Goal: Book appointment/travel/reservation

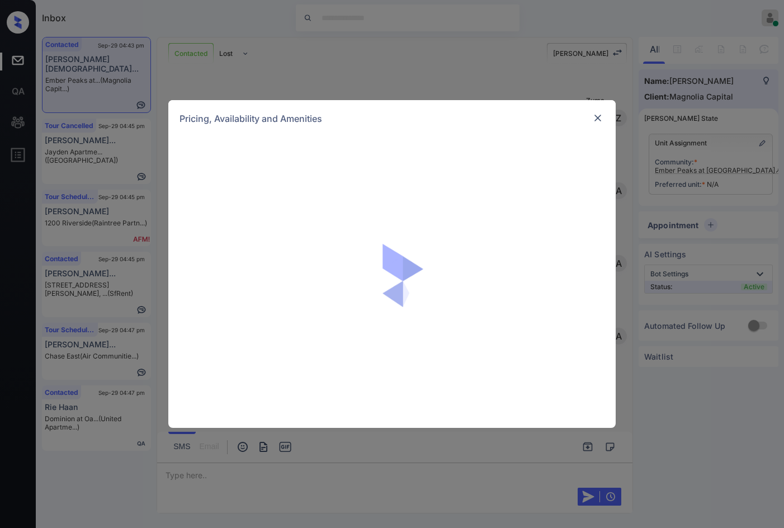
scroll to position [780, 0]
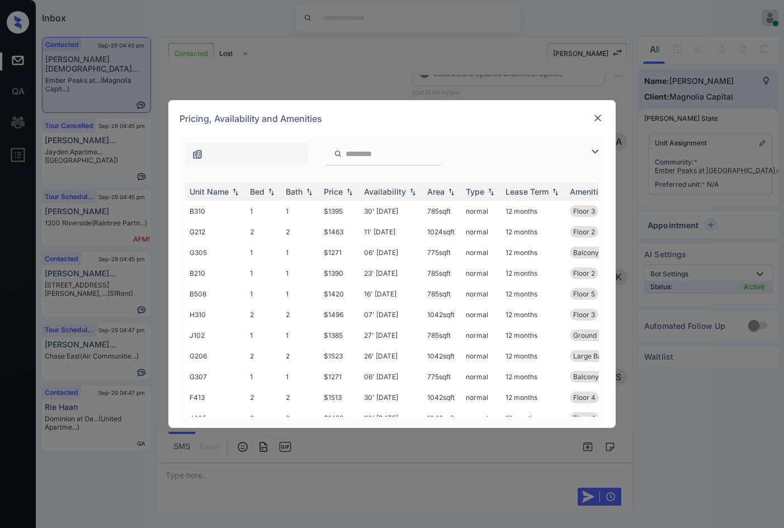
click at [595, 151] on img at bounding box center [594, 151] width 13 height 13
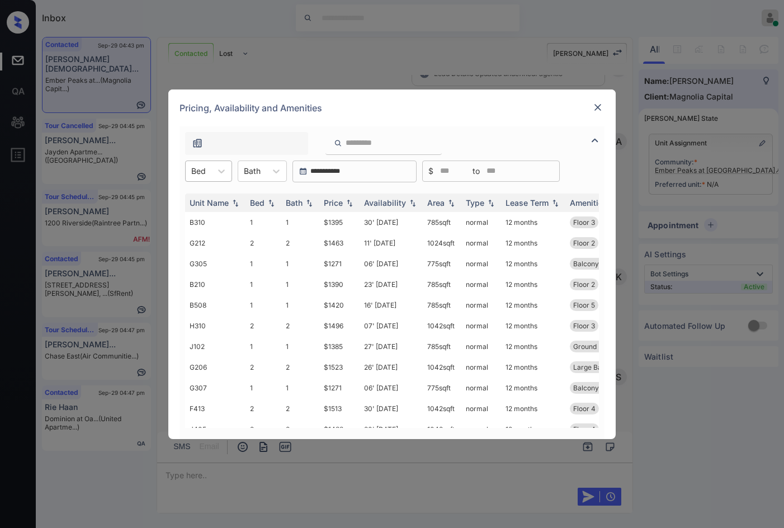
click at [201, 166] on div at bounding box center [198, 171] width 15 height 12
click at [216, 209] on div "2" at bounding box center [208, 219] width 47 height 20
click at [207, 159] on div "**********" at bounding box center [392, 282] width 425 height 313
click at [207, 176] on div at bounding box center [202, 171] width 22 height 12
click at [212, 185] on div "Unit Name Bed Bath Price Availability Area Type Lease Term Amenities G212 2 2 $…" at bounding box center [392, 310] width 425 height 257
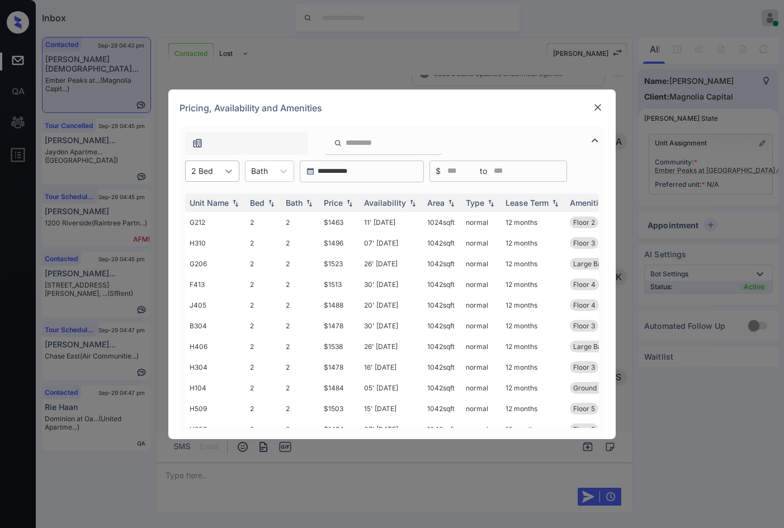
click at [223, 178] on div at bounding box center [229, 171] width 20 height 20
click at [219, 195] on div "1" at bounding box center [212, 199] width 54 height 20
click at [348, 203] on img at bounding box center [349, 203] width 11 height 8
click at [349, 203] on img at bounding box center [349, 203] width 11 height 8
drag, startPoint x: 309, startPoint y: 216, endPoint x: 358, endPoint y: 217, distance: 48.7
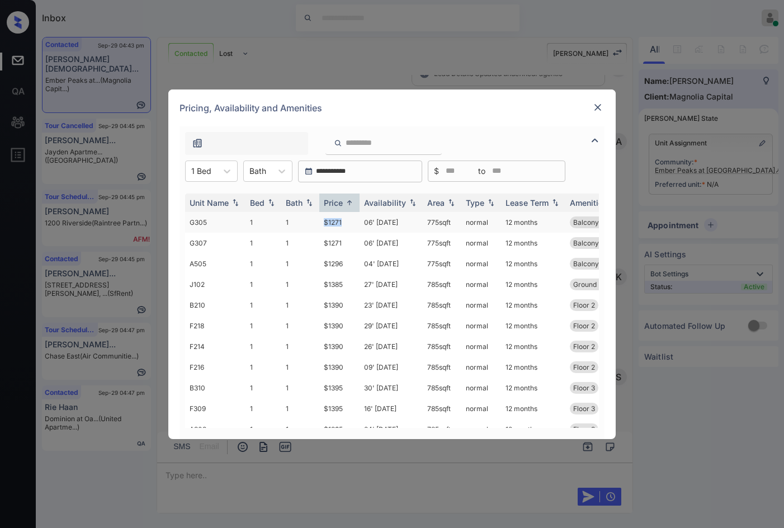
click at [358, 217] on tr "G305 1 1 $1271 06' Oct 25 775 sqft normal 12 months Balcony Storage Floor 3" at bounding box center [477, 222] width 585 height 21
copy tr "$1271"
drag, startPoint x: 336, startPoint y: 285, endPoint x: 355, endPoint y: 283, distance: 19.1
click at [355, 283] on td "$1385" at bounding box center [339, 284] width 40 height 21
drag, startPoint x: 317, startPoint y: 282, endPoint x: 349, endPoint y: 286, distance: 32.7
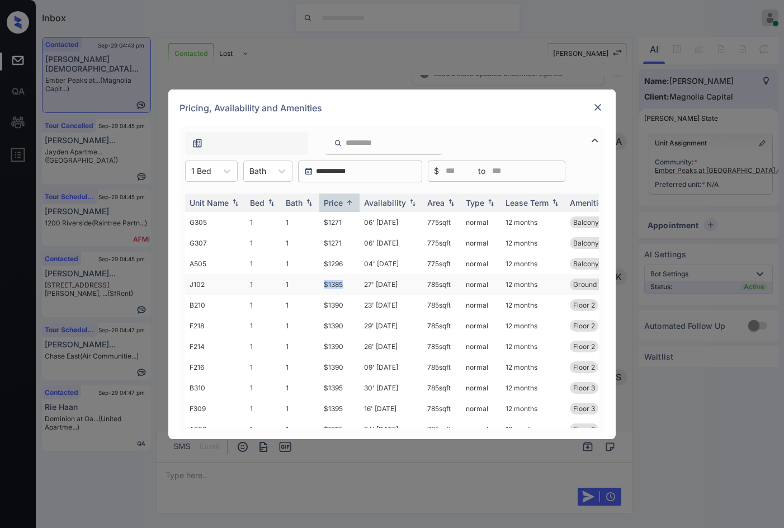
click at [348, 285] on tr "J102 1 1 $1385 27' Sep 25 785 sqft normal 12 months Ground Level Floor 1" at bounding box center [477, 284] width 585 height 21
copy tr "$1385"
click at [228, 171] on icon at bounding box center [227, 171] width 7 height 4
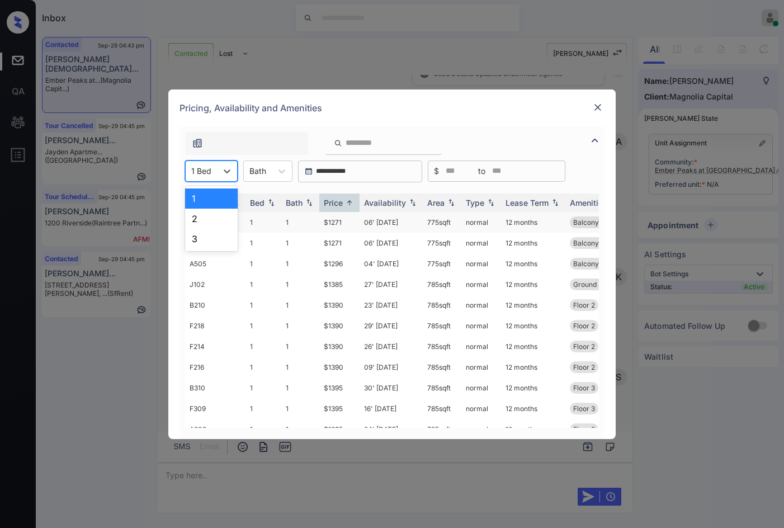
click at [218, 214] on div "2" at bounding box center [211, 219] width 53 height 20
click at [350, 205] on img at bounding box center [349, 203] width 11 height 8
drag, startPoint x: 353, startPoint y: 222, endPoint x: 365, endPoint y: 225, distance: 12.2
click at [364, 224] on tr "H406 2 2 $1538 26' Sep 25 1042 sqft normal 12 months Large Balcony Floor 4" at bounding box center [477, 222] width 585 height 21
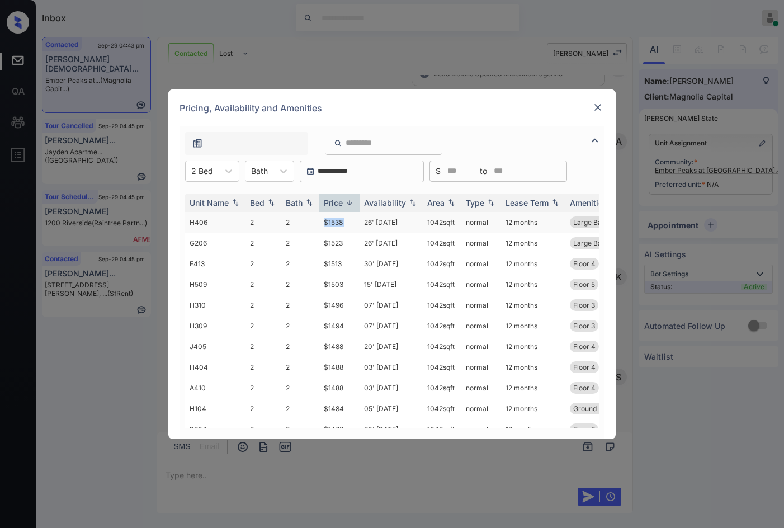
copy tr "$1538"
click at [354, 200] on img at bounding box center [349, 203] width 11 height 8
click at [311, 222] on td "2" at bounding box center [300, 222] width 38 height 21
drag, startPoint x: 339, startPoint y: 222, endPoint x: 333, endPoint y: 225, distance: 6.5
click at [340, 222] on tr "G212 2 2 $1463 11' Sep 25 1024 sqft normal 12 months Floor 2" at bounding box center [477, 222] width 585 height 21
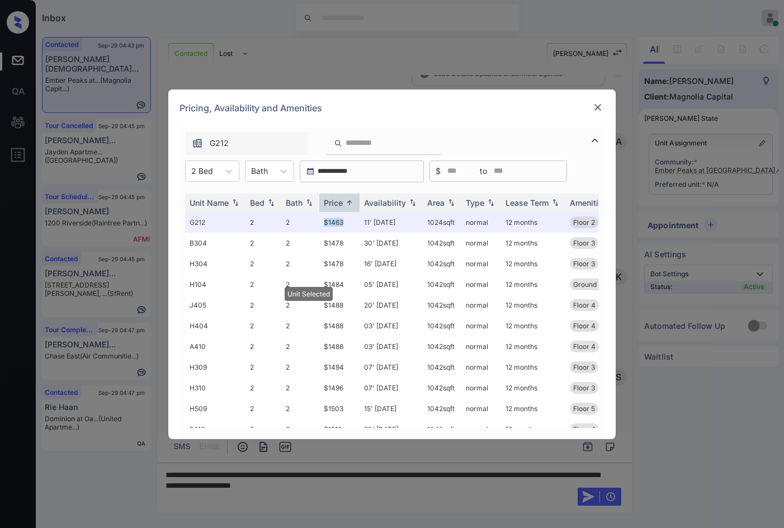
copy tr "$1463"
click at [3, 210] on div "**********" at bounding box center [392, 264] width 784 height 528
click at [600, 102] on img at bounding box center [597, 107] width 11 height 11
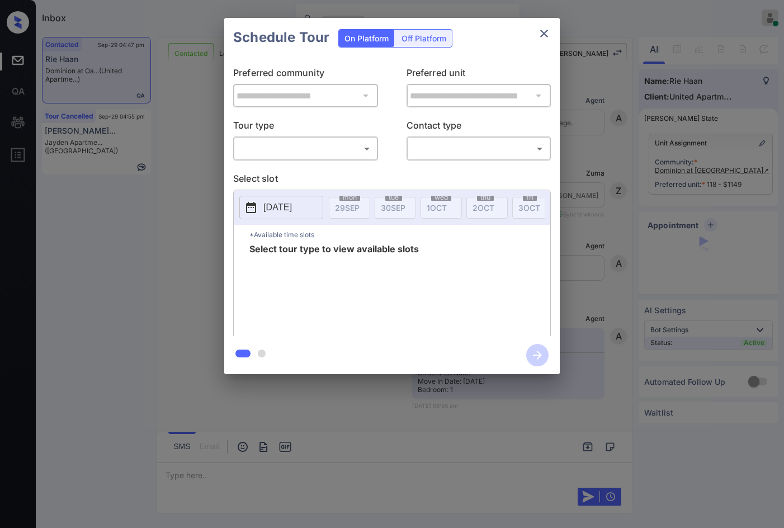
scroll to position [10487, 0]
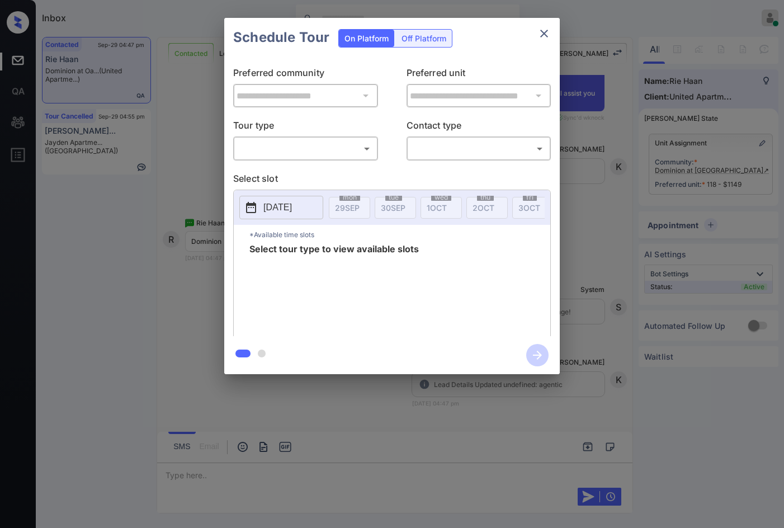
click at [304, 157] on div "​ ​" at bounding box center [305, 148] width 145 height 24
click at [305, 148] on body "Inbox Jezcil Usanastre Online Set yourself offline Set yourself on break Profil…" at bounding box center [392, 264] width 784 height 528
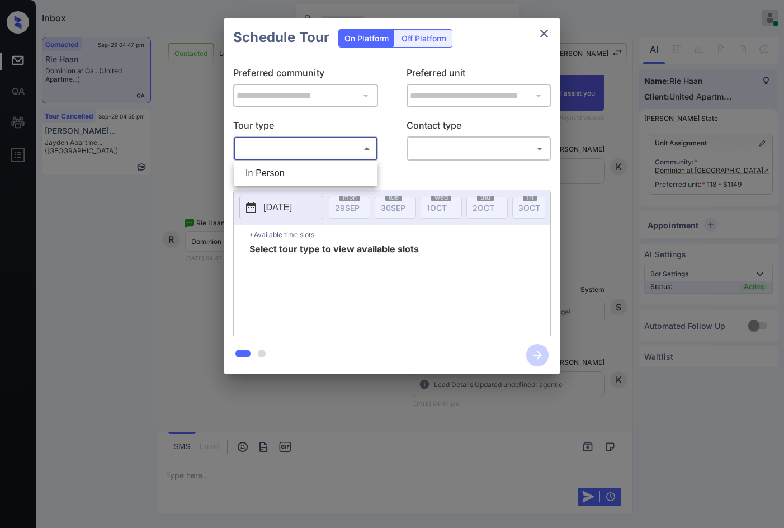
click at [323, 168] on li "In Person" at bounding box center [306, 173] width 138 height 20
type input "********"
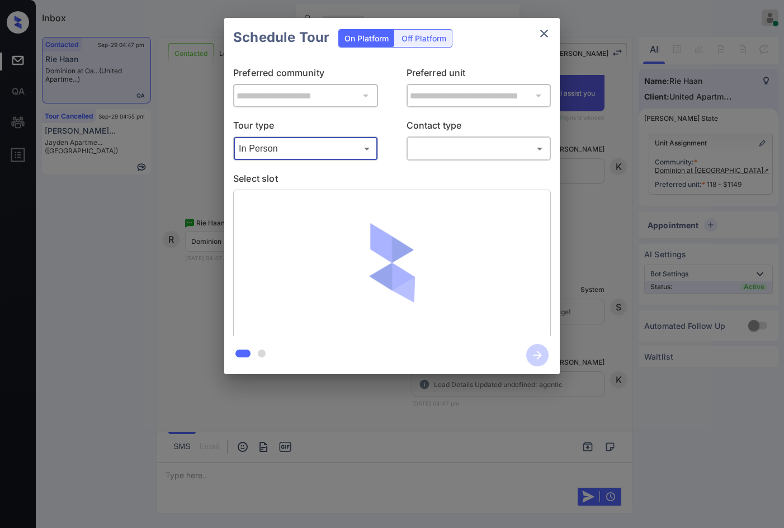
click at [449, 158] on body "Inbox Jezcil Usanastre Online Set yourself offline Set yourself on break Profil…" at bounding box center [392, 264] width 784 height 528
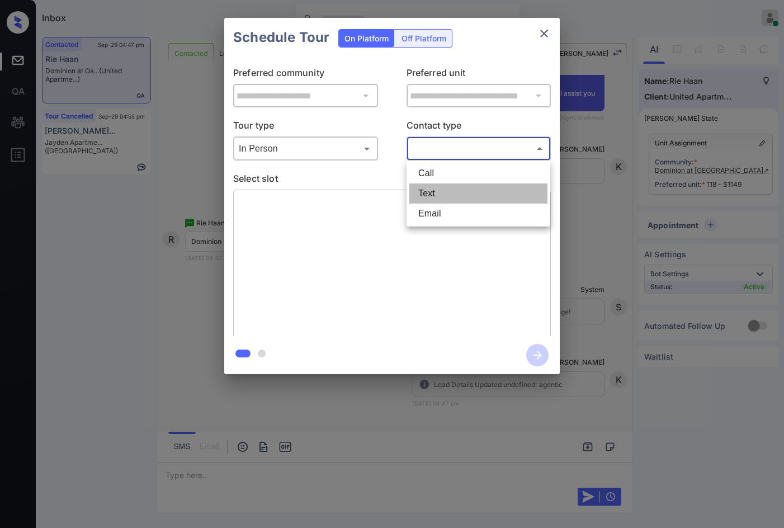
click at [445, 192] on li "Text" at bounding box center [478, 193] width 138 height 20
type input "****"
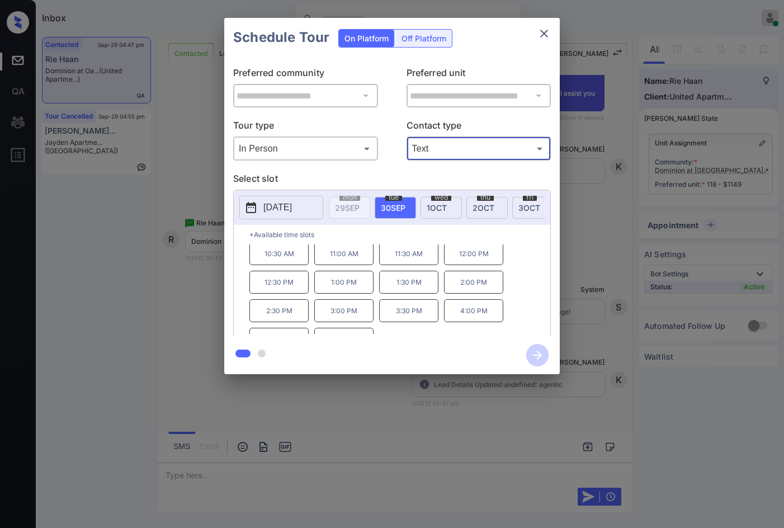
scroll to position [48, 0]
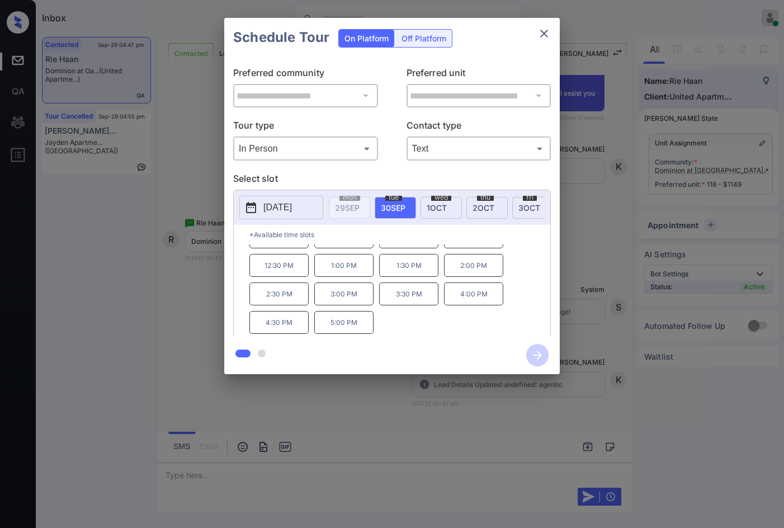
click at [361, 394] on div at bounding box center [392, 264] width 784 height 528
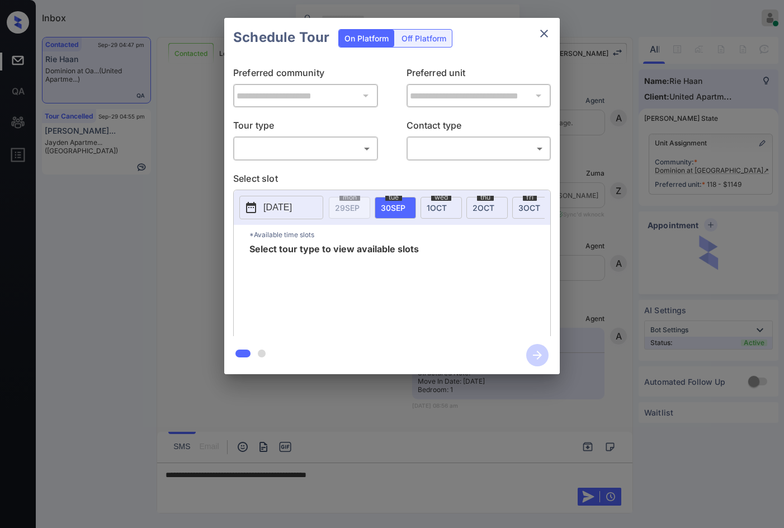
scroll to position [10766, 0]
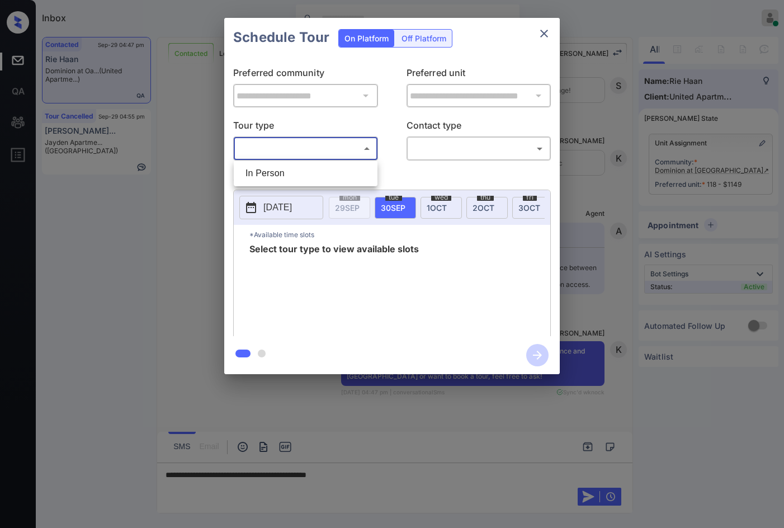
click at [279, 156] on body "Inbox Jezcil Usanastre Online Set yourself offline Set yourself on break Profil…" at bounding box center [392, 264] width 784 height 528
click at [278, 167] on li "In Person" at bounding box center [306, 173] width 138 height 20
type input "********"
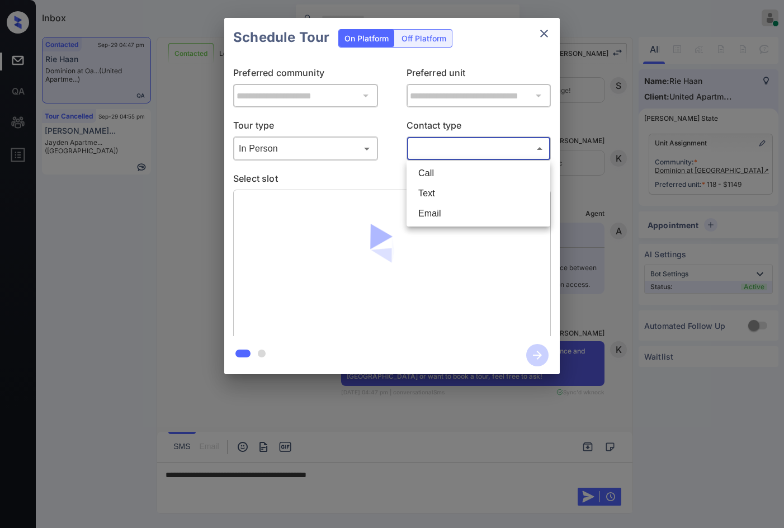
click at [448, 142] on body "Inbox Jezcil Usanastre Online Set yourself offline Set yourself on break Profil…" at bounding box center [392, 264] width 784 height 528
click at [449, 182] on li "Call" at bounding box center [478, 173] width 138 height 20
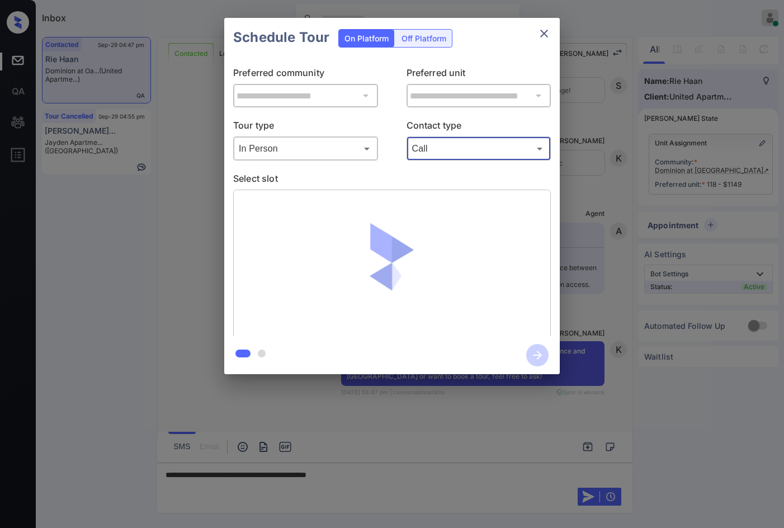
click at [453, 158] on div "Call **** ​" at bounding box center [479, 148] width 145 height 24
click at [461, 196] on div at bounding box center [392, 264] width 318 height 149
click at [463, 162] on div "**********" at bounding box center [392, 196] width 336 height 279
click at [468, 156] on body "Inbox Jezcil Usanastre Online Set yourself offline Set yourself on break Profil…" at bounding box center [392, 264] width 784 height 528
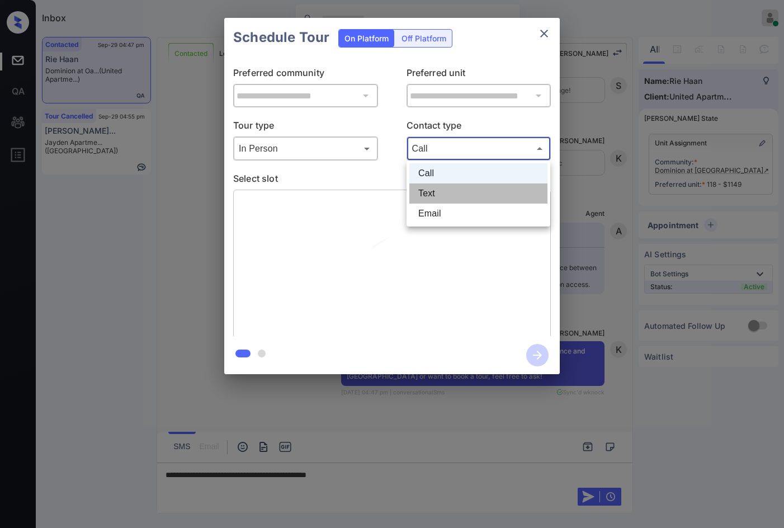
click at [469, 197] on li "Text" at bounding box center [478, 193] width 138 height 20
type input "****"
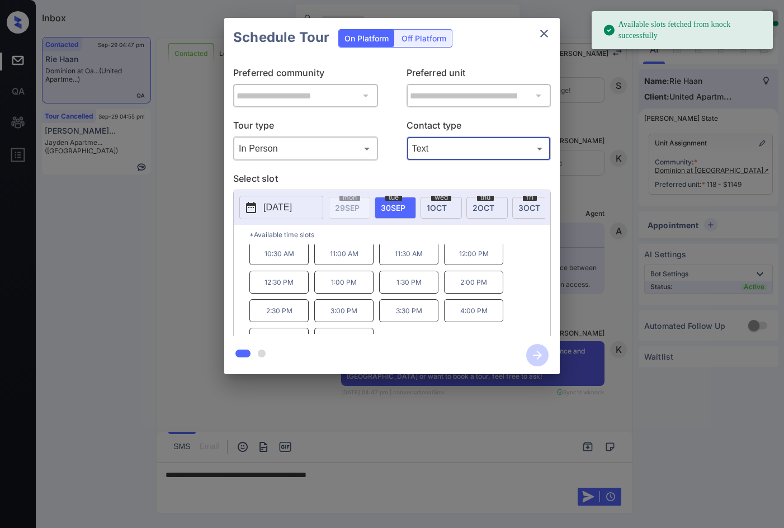
scroll to position [48, 0]
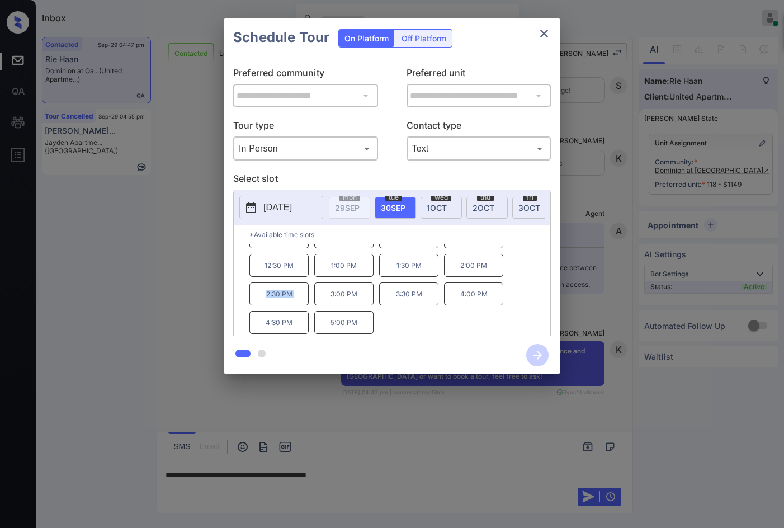
drag, startPoint x: 262, startPoint y: 301, endPoint x: 316, endPoint y: 302, distance: 53.7
click at [316, 302] on div "8:30 AM 9:00 AM 9:30 AM 10:00 AM 10:30 AM 11:00 AM 11:30 AM 12:00 PM 12:30 PM 1…" at bounding box center [399, 289] width 301 height 90
copy p "2:30 PM"
click at [423, 479] on div at bounding box center [392, 264] width 784 height 528
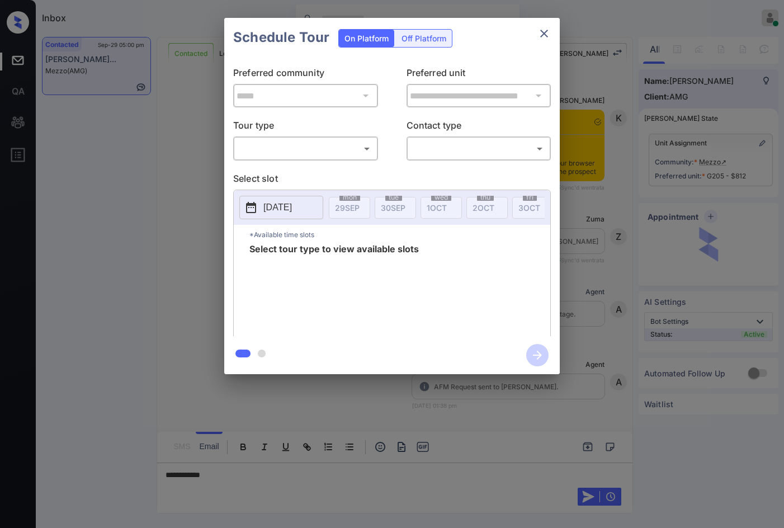
scroll to position [8199, 0]
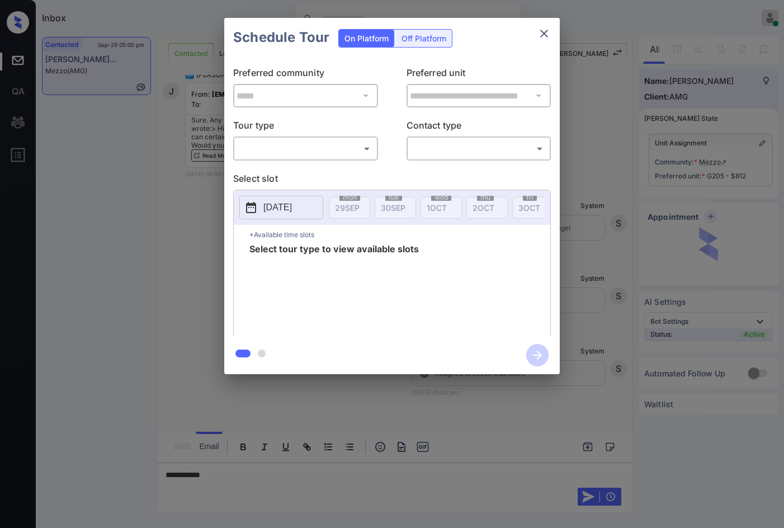
click at [263, 161] on div "​ ​" at bounding box center [305, 148] width 145 height 24
click at [140, 196] on div "**********" at bounding box center [392, 196] width 784 height 392
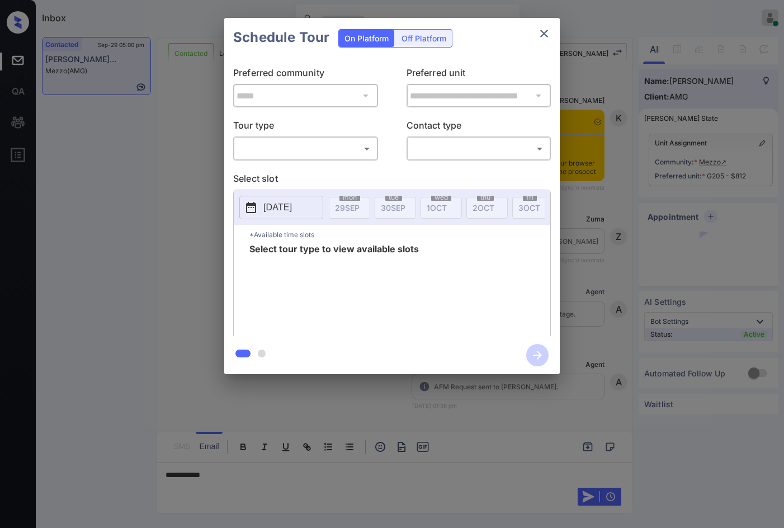
scroll to position [8031, 0]
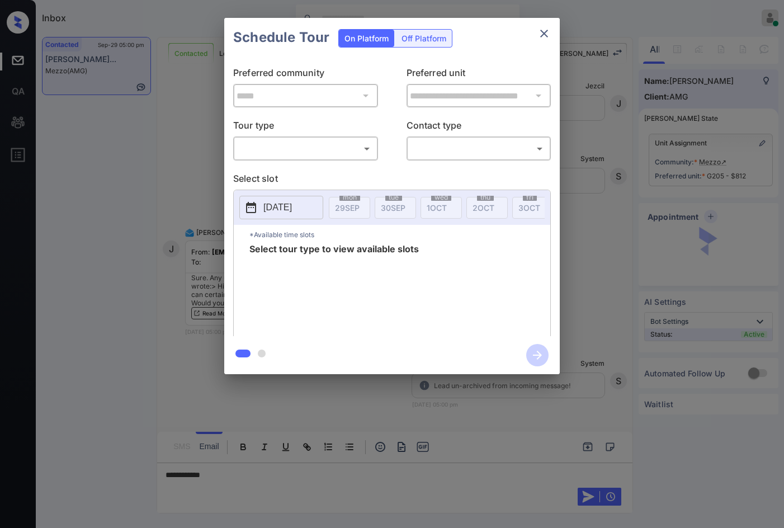
click at [346, 150] on body "Inbox Jezcil Usanastre Online Set yourself offline Set yourself on break Profil…" at bounding box center [392, 264] width 784 height 528
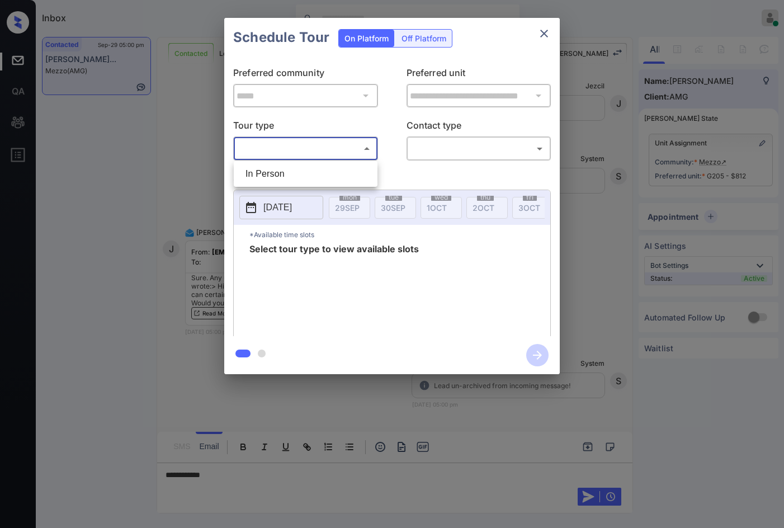
drag, startPoint x: 301, startPoint y: 167, endPoint x: 319, endPoint y: 167, distance: 18.5
click at [302, 167] on li "In Person" at bounding box center [306, 174] width 138 height 20
type input "********"
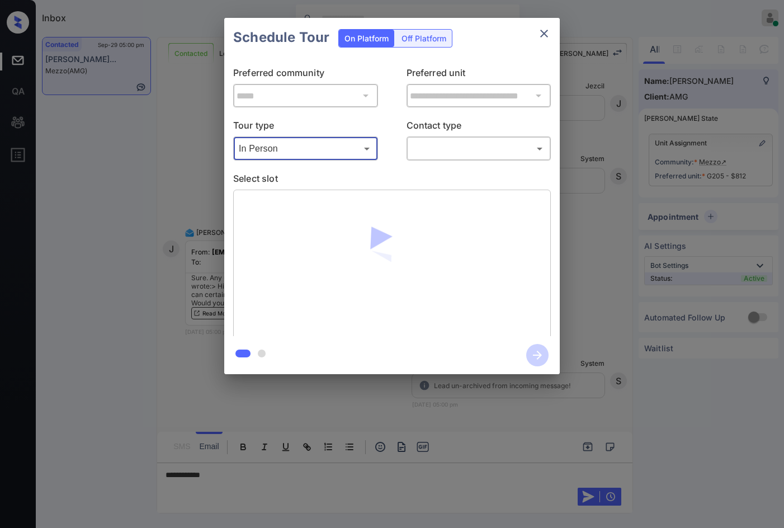
click at [431, 153] on body "Inbox Jezcil Usanastre Online Set yourself offline Set yourself on break Profil…" at bounding box center [392, 264] width 784 height 528
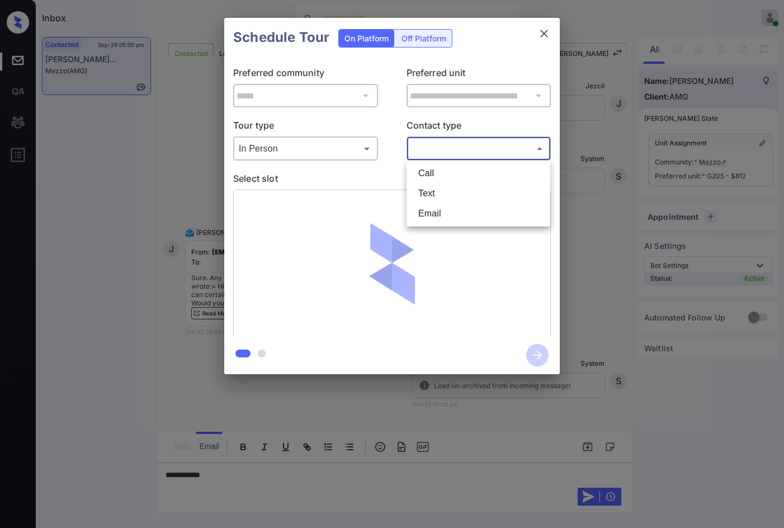
click at [432, 178] on li "Call" at bounding box center [478, 173] width 138 height 20
click at [434, 151] on body "Inbox Jezcil Usanastre Online Set yourself offline Set yourself on break Profil…" at bounding box center [392, 264] width 784 height 528
click at [442, 203] on li "Text" at bounding box center [478, 193] width 138 height 20
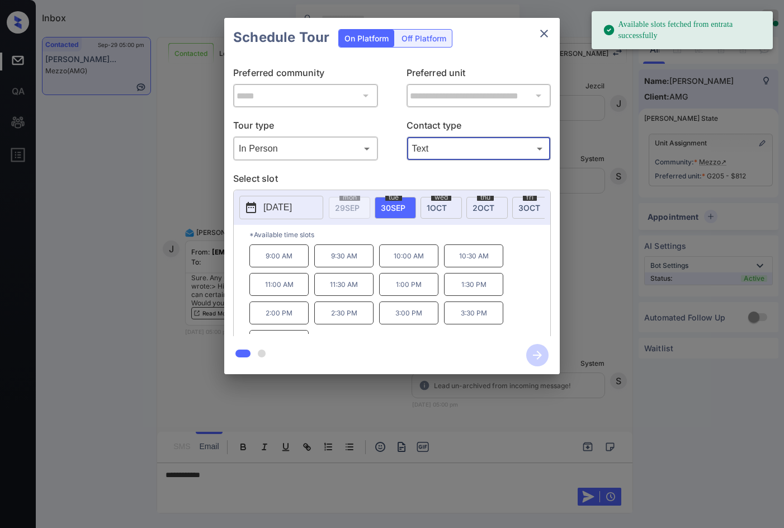
click at [421, 147] on body "Available slots fetched from entrata successfully Inbox Jezcil Usanastre Online…" at bounding box center [392, 264] width 784 height 528
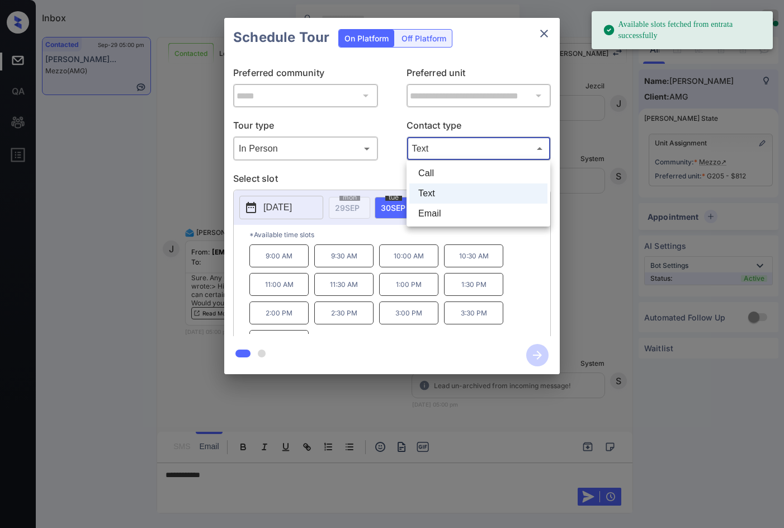
click at [437, 215] on li "Email" at bounding box center [478, 214] width 138 height 20
type input "*****"
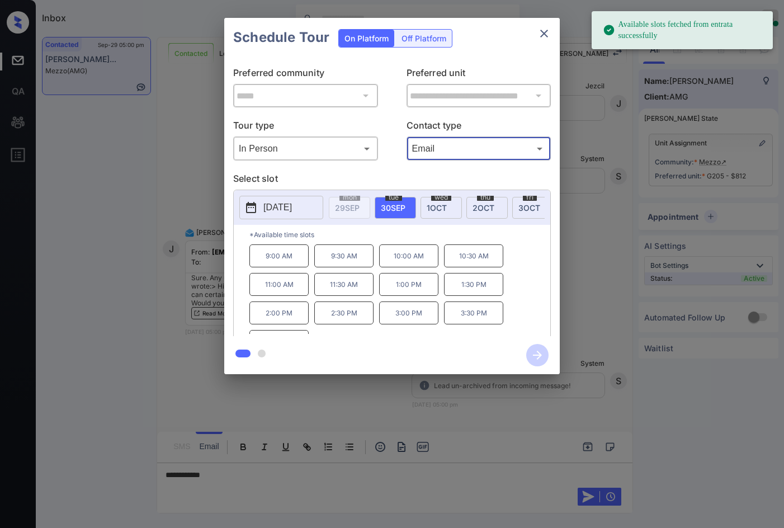
click at [284, 213] on p "2025-09-30" at bounding box center [277, 207] width 29 height 13
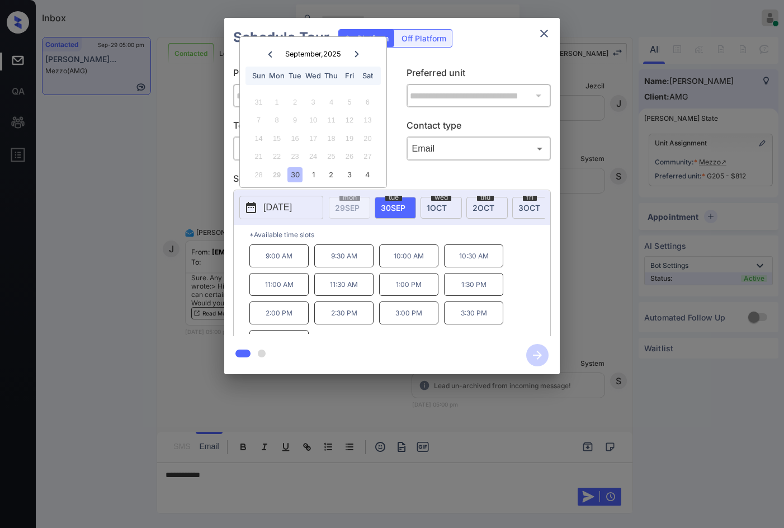
click at [360, 54] on div at bounding box center [356, 54] width 15 height 14
click at [279, 117] on div "6" at bounding box center [276, 119] width 15 height 15
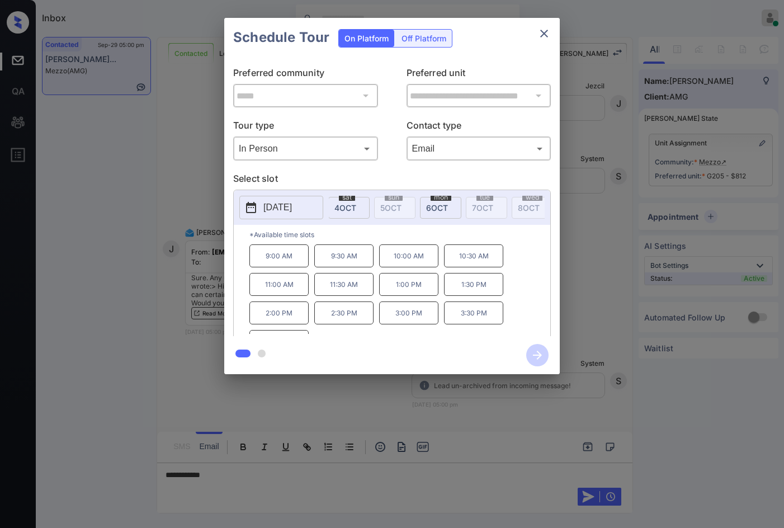
scroll to position [0, 246]
click at [421, 206] on span "6 OCT" at bounding box center [421, 208] width 22 height 10
drag, startPoint x: 287, startPoint y: 267, endPoint x: 293, endPoint y: 267, distance: 5.6
click at [293, 267] on p "9:00 AM" at bounding box center [278, 255] width 59 height 23
copy p "9:00 AM"
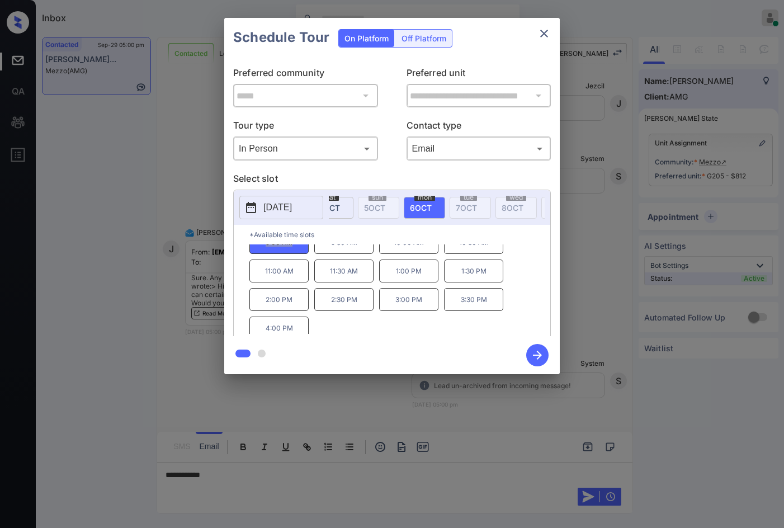
scroll to position [19, 0]
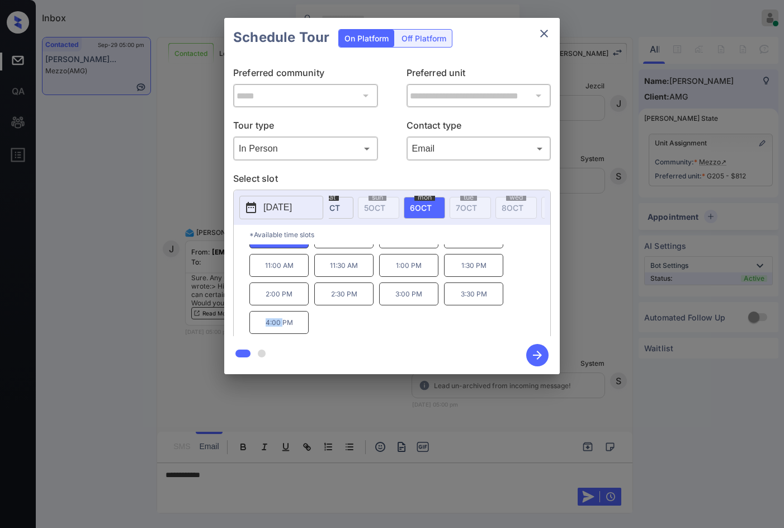
drag, startPoint x: 266, startPoint y: 330, endPoint x: 283, endPoint y: 328, distance: 17.4
click at [283, 328] on p "4:00 PM" at bounding box center [278, 322] width 59 height 23
drag, startPoint x: 302, startPoint y: 326, endPoint x: 262, endPoint y: 326, distance: 39.7
click at [267, 328] on p "4:00 PM" at bounding box center [278, 322] width 59 height 23
copy p "4:00 PM"
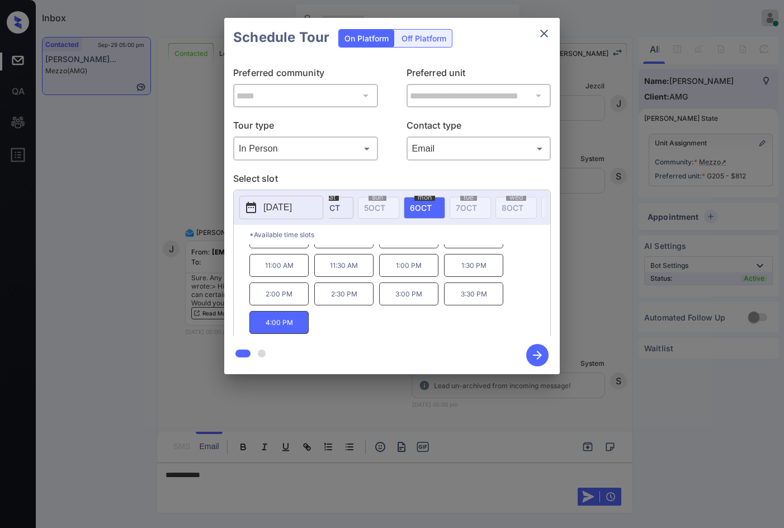
click at [90, 253] on div "**********" at bounding box center [392, 196] width 784 height 392
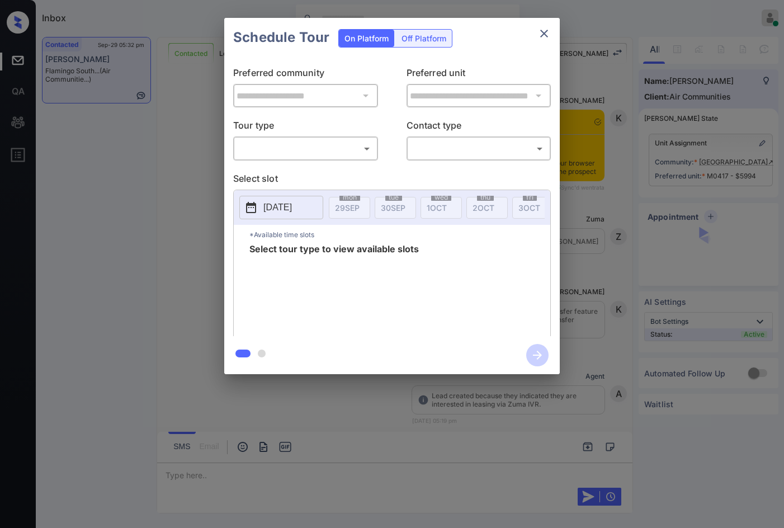
scroll to position [1848, 0]
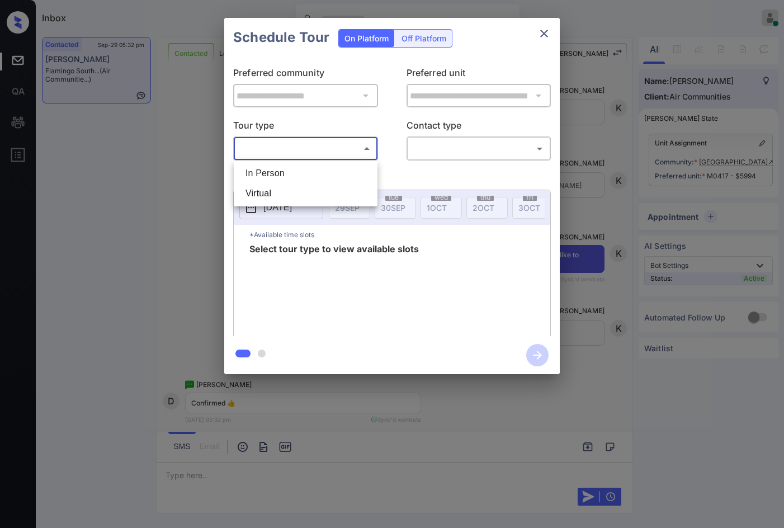
click at [323, 158] on body "Inbox Jezcil Usanastre Online Set yourself offline Set yourself on break Profil…" at bounding box center [392, 264] width 784 height 528
click at [319, 166] on li "In Person" at bounding box center [306, 173] width 138 height 20
type input "********"
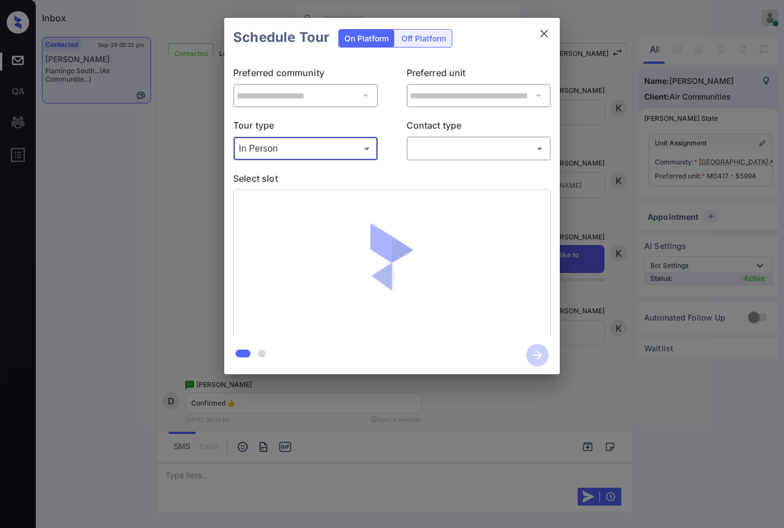
click at [648, 196] on div "**********" at bounding box center [392, 196] width 784 height 392
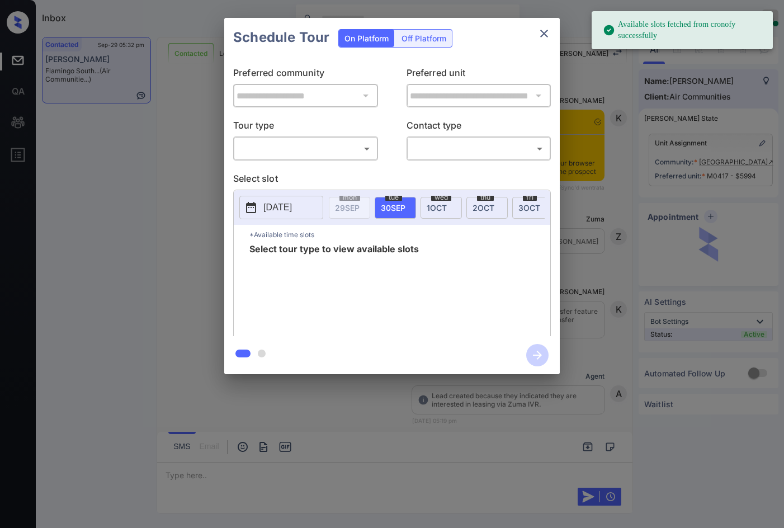
scroll to position [1960, 0]
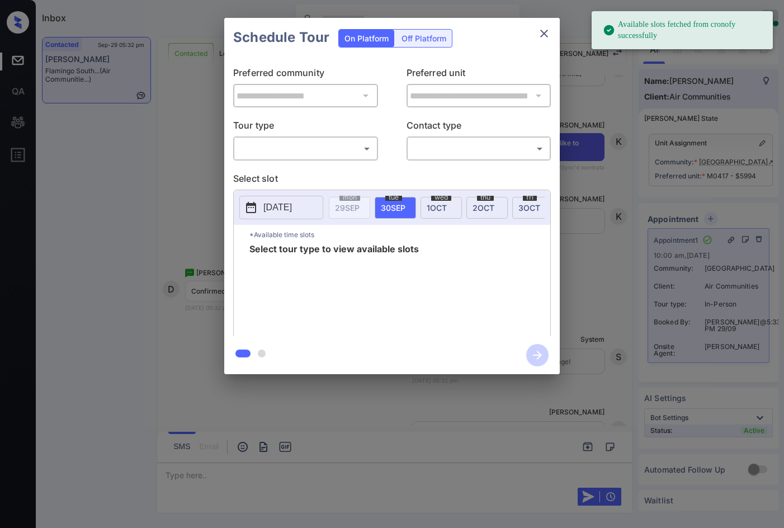
click at [364, 143] on body "Available slots fetched from cronofy successfully Inbox Jezcil Usanastre Online…" at bounding box center [392, 264] width 784 height 528
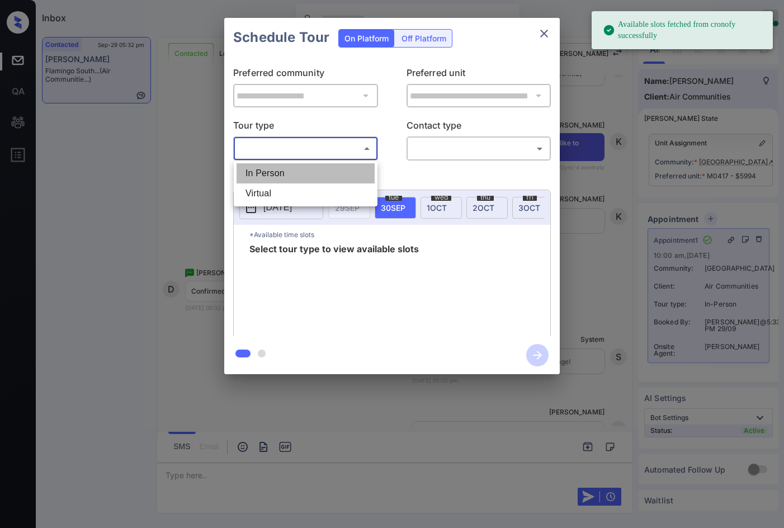
click at [325, 171] on li "In Person" at bounding box center [306, 173] width 138 height 20
type input "********"
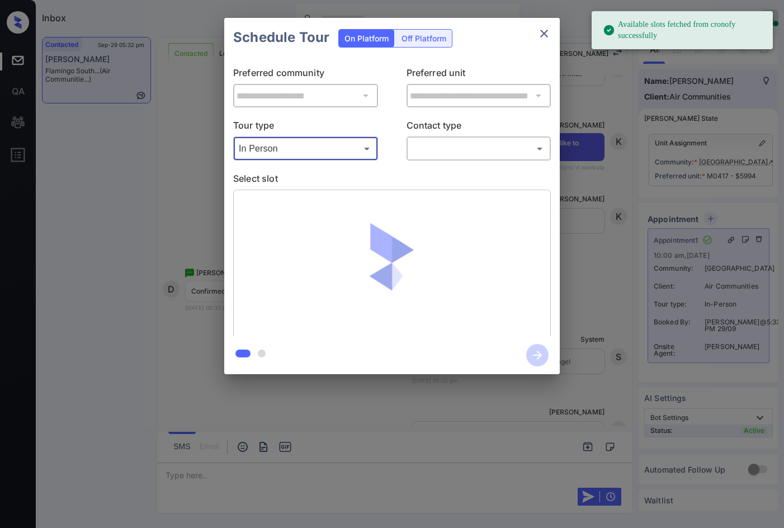
click at [418, 148] on body "Available slots fetched from cronofy successfully Inbox Jezcil Usanastre Online…" at bounding box center [392, 264] width 784 height 528
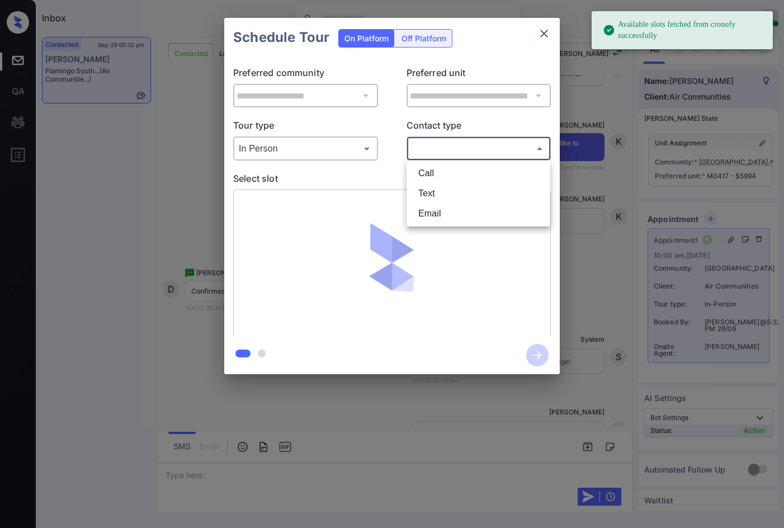
click at [450, 194] on li "Text" at bounding box center [478, 193] width 138 height 20
type input "****"
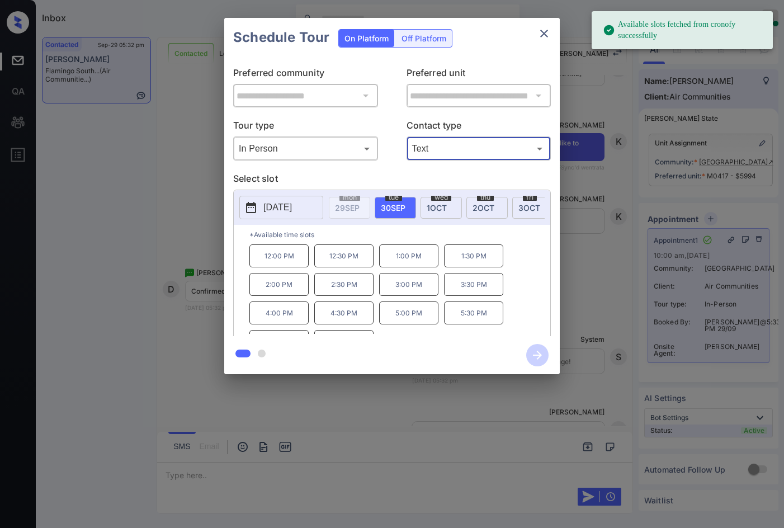
click at [194, 209] on div "**********" at bounding box center [392, 196] width 784 height 392
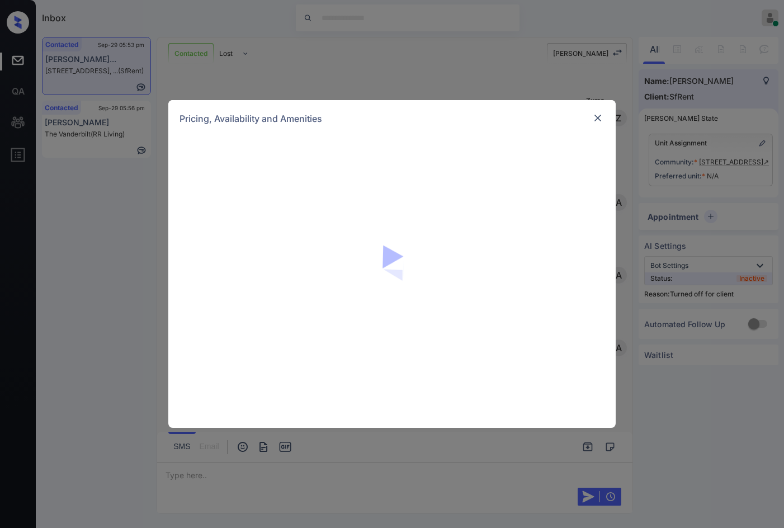
scroll to position [2979, 0]
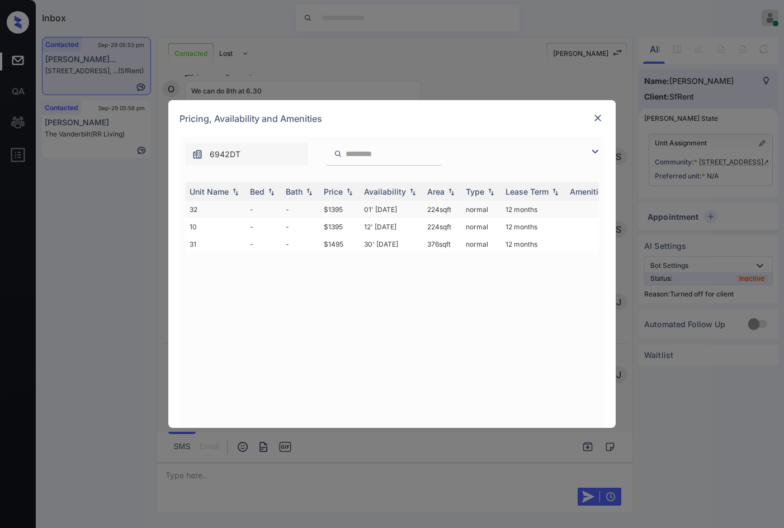
click at [304, 202] on td "-" at bounding box center [300, 209] width 38 height 17
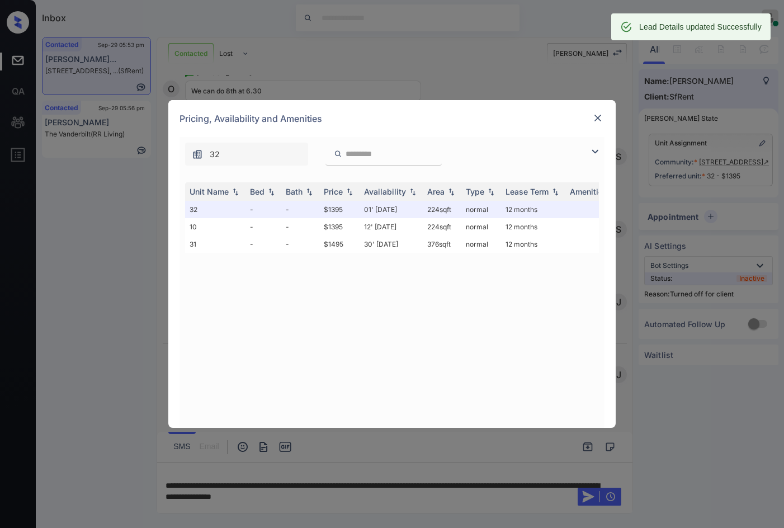
click at [600, 112] on div at bounding box center [597, 117] width 13 height 13
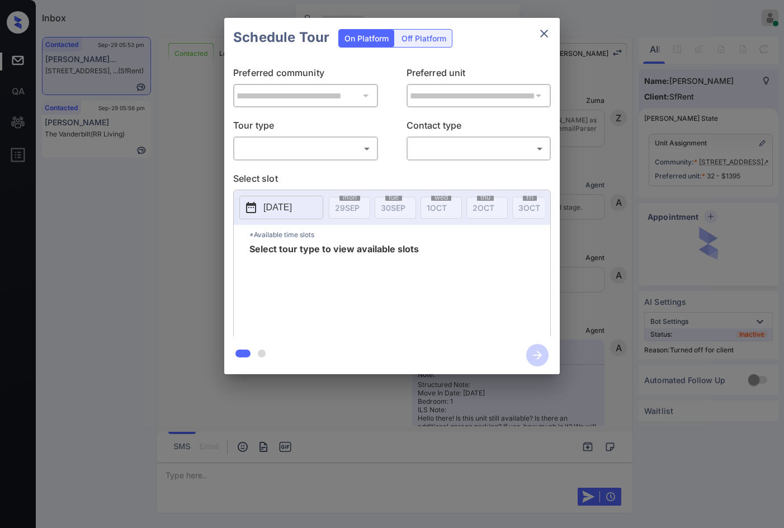
scroll to position [3052, 0]
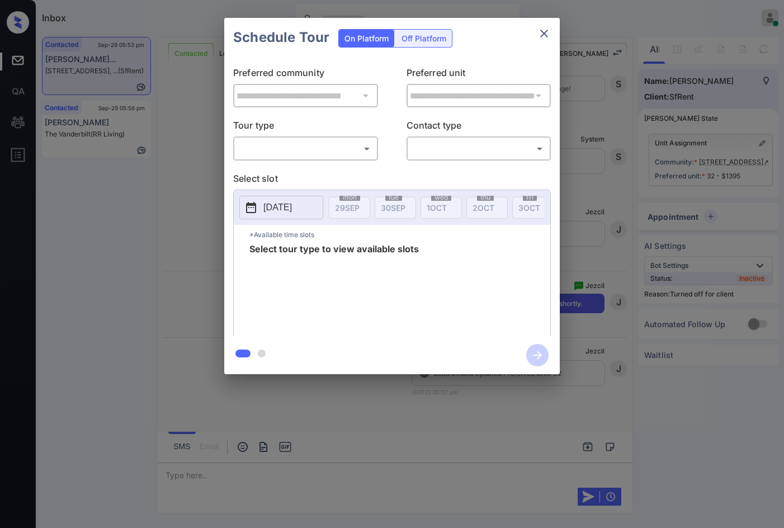
click at [427, 48] on div "On Platform Off Platform" at bounding box center [395, 37] width 114 height 39
click at [431, 42] on div "Off Platform" at bounding box center [424, 38] width 56 height 17
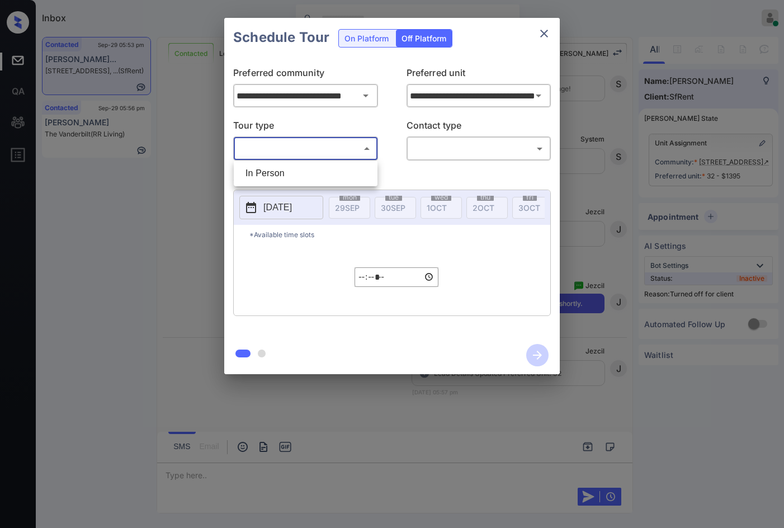
click at [365, 152] on body "Inbox Jezcil Usanastre Online Set yourself offline Set yourself on break Profil…" at bounding box center [392, 264] width 784 height 528
click at [335, 171] on li "In Person" at bounding box center [306, 173] width 138 height 20
type input "********"
click at [470, 144] on body "Inbox Jezcil Usanastre Online Set yourself offline Set yourself on break Profil…" at bounding box center [392, 264] width 784 height 528
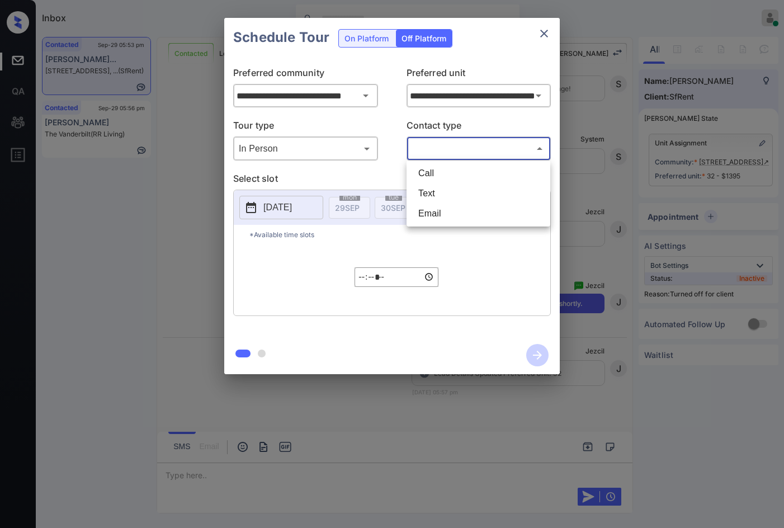
click at [475, 201] on li "Text" at bounding box center [478, 193] width 138 height 20
type input "****"
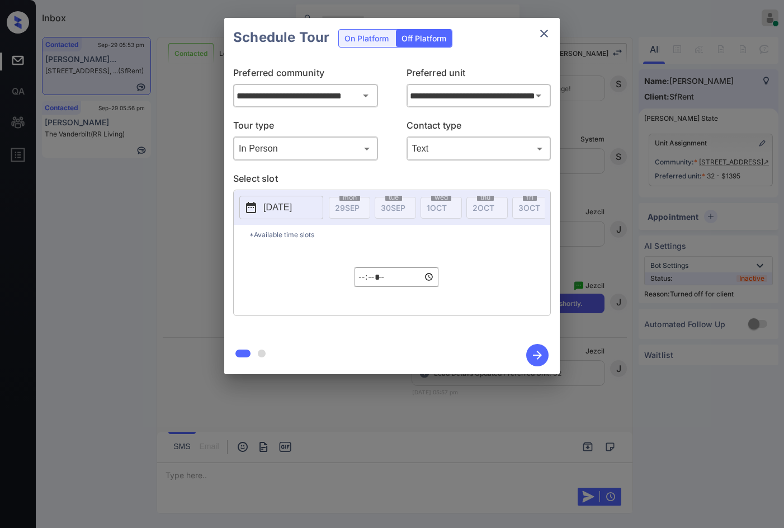
click at [278, 208] on p "[DATE]" at bounding box center [277, 207] width 29 height 13
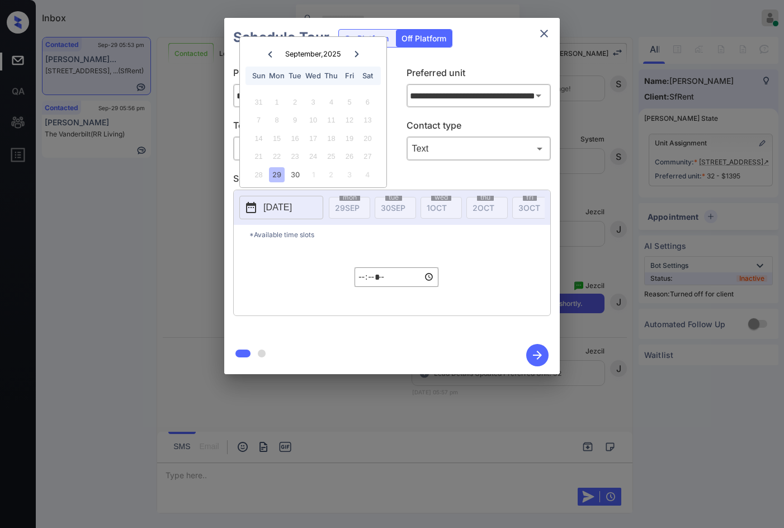
click at [359, 57] on div at bounding box center [356, 54] width 15 height 14
click at [318, 119] on div "8" at bounding box center [312, 119] width 15 height 15
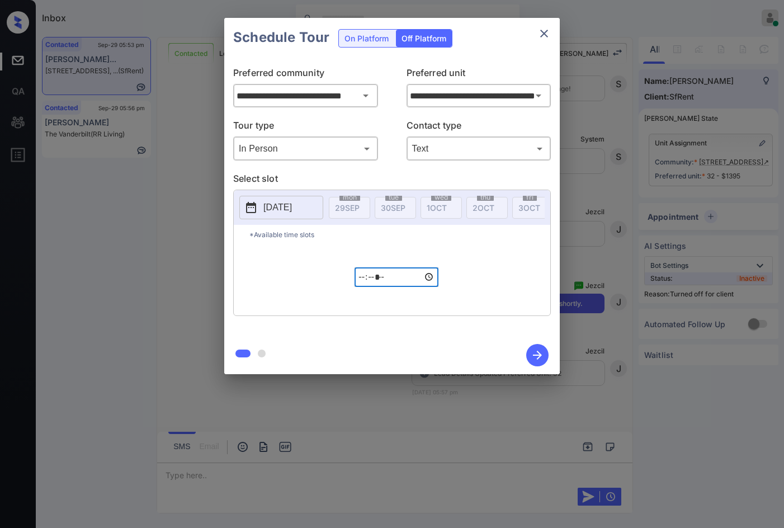
click at [369, 286] on input "*****" at bounding box center [397, 277] width 84 height 20
click at [389, 282] on input "*****" at bounding box center [397, 277] width 84 height 20
type input "*****"
click at [537, 348] on icon "button" at bounding box center [537, 355] width 22 height 22
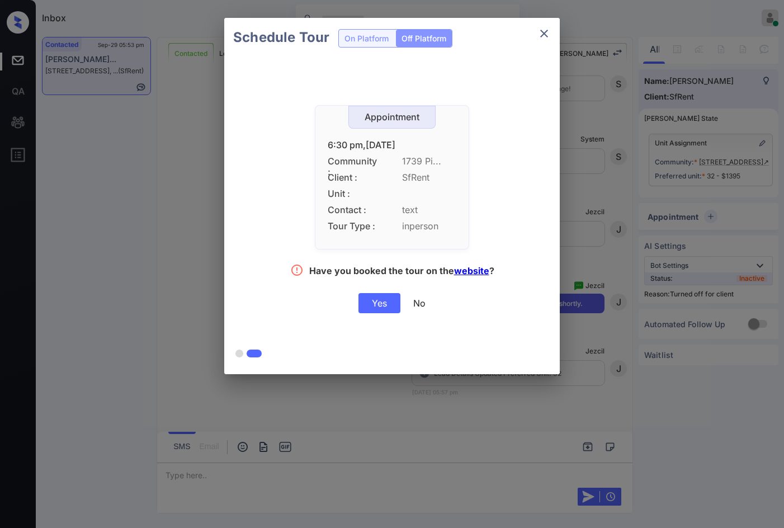
click at [387, 305] on div "Yes" at bounding box center [380, 303] width 42 height 20
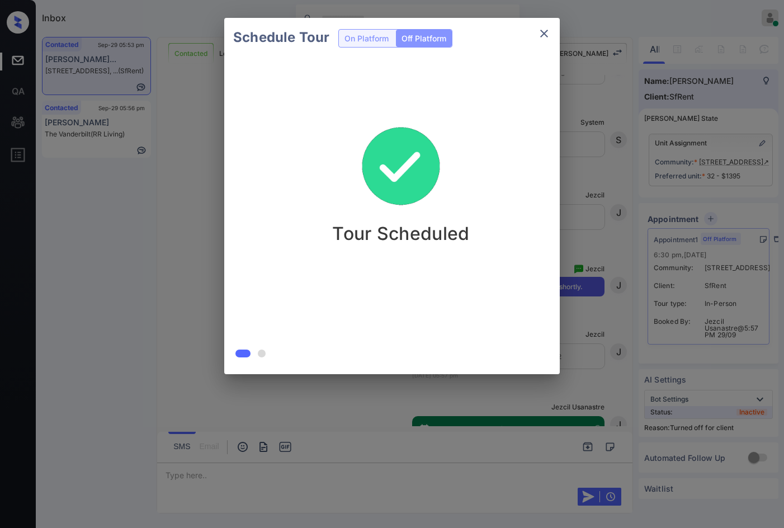
scroll to position [3124, 0]
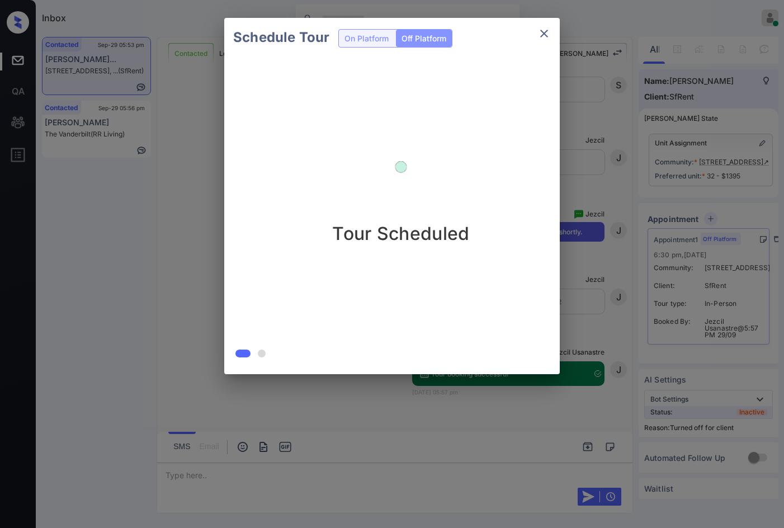
click at [329, 477] on div at bounding box center [392, 264] width 784 height 528
